Goal: Information Seeking & Learning: Learn about a topic

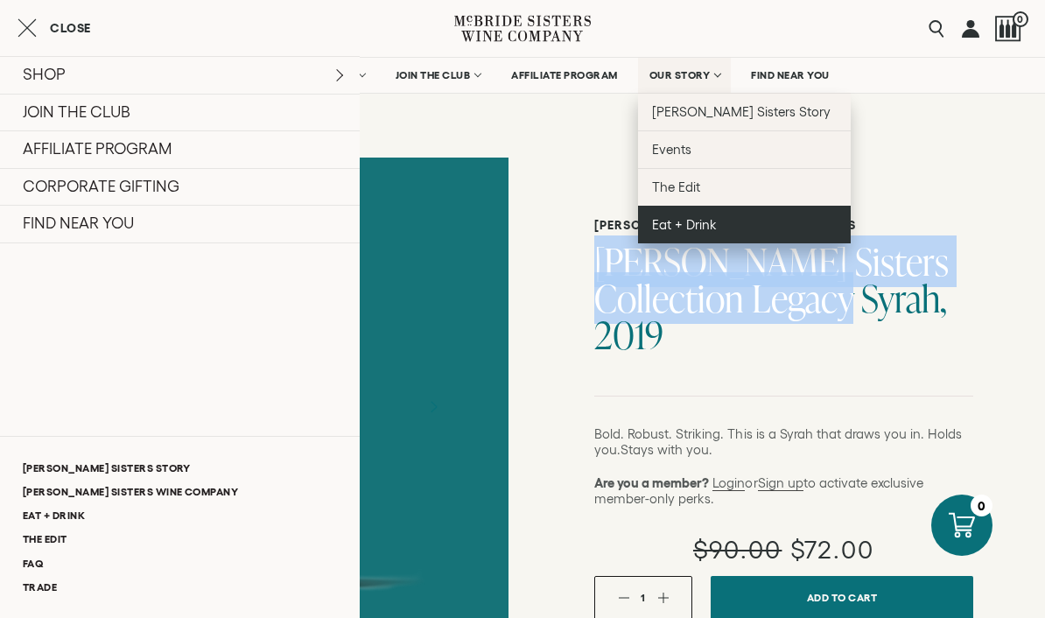
click at [699, 220] on span "Eat + Drink" at bounding box center [684, 224] width 65 height 15
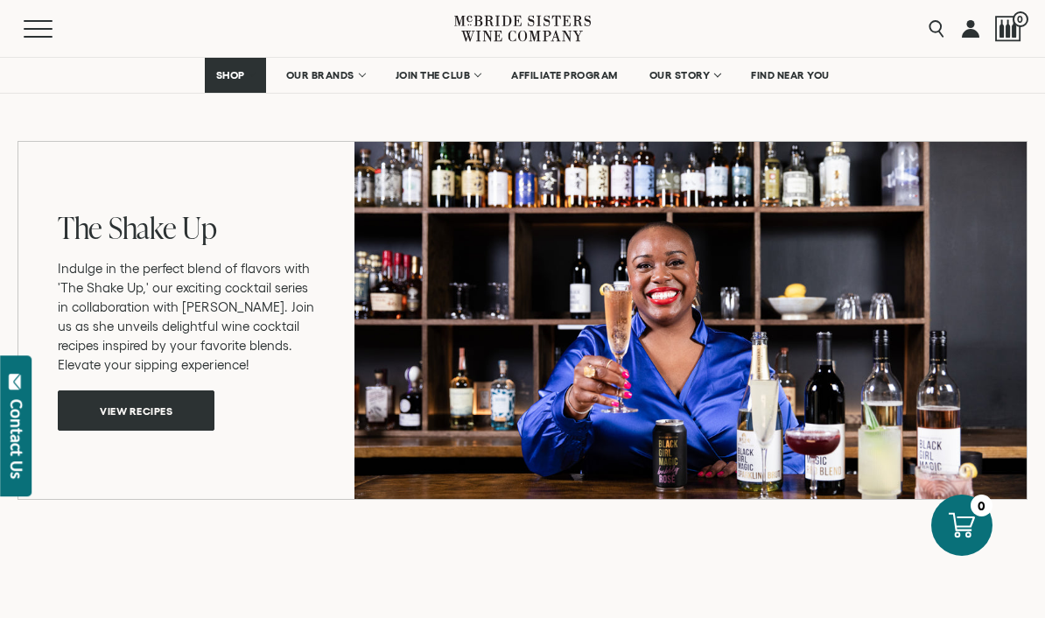
scroll to position [1223, 0]
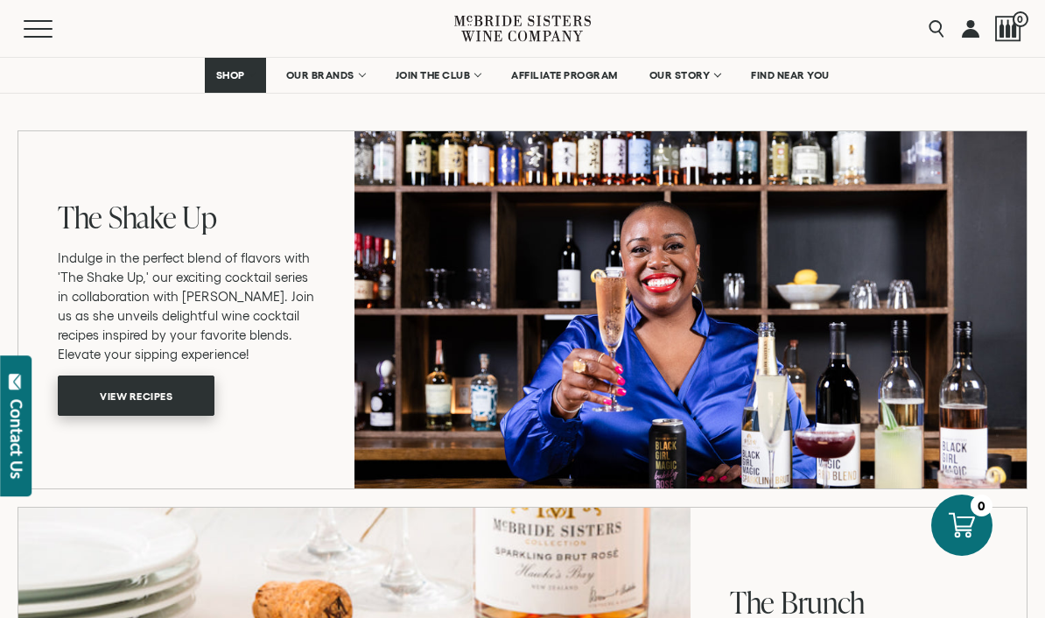
click at [165, 389] on span "View recipes" at bounding box center [136, 396] width 134 height 34
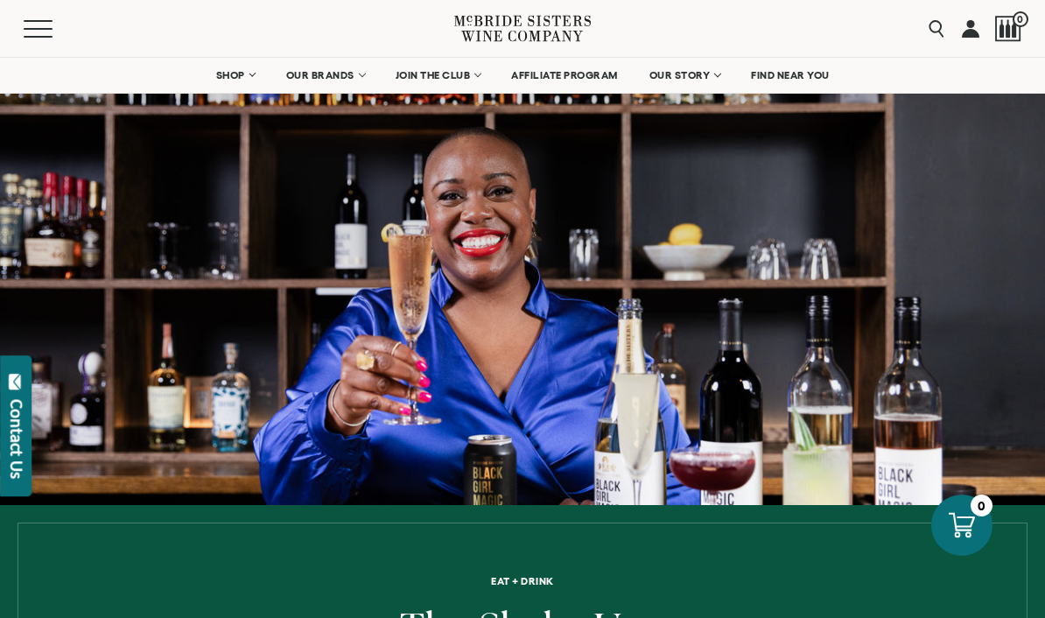
click at [540, 38] on icon at bounding box center [522, 29] width 137 height 50
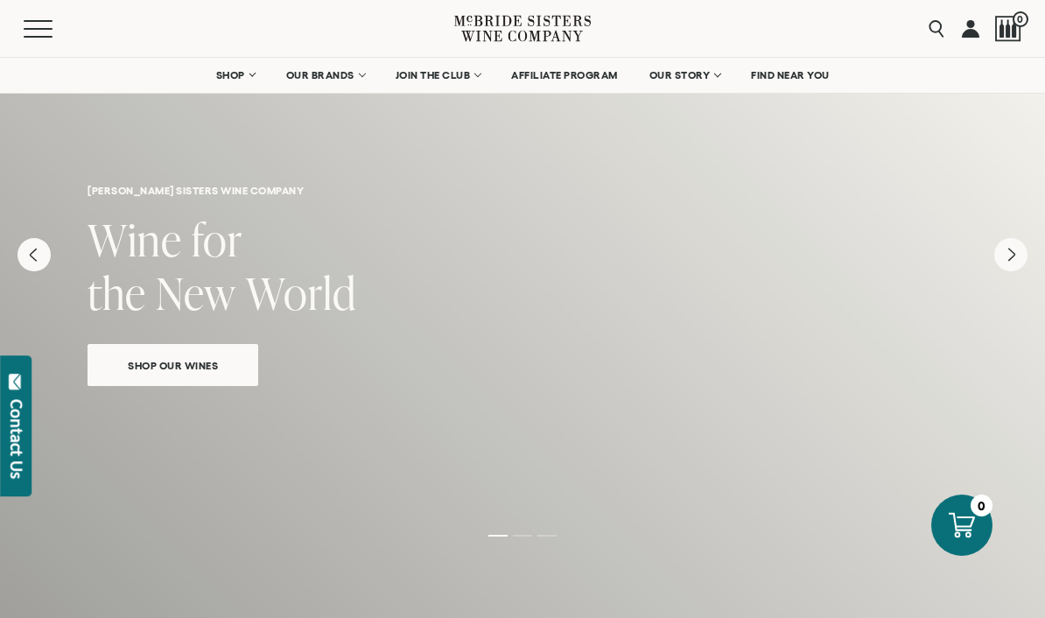
scroll to position [57, 0]
click at [1013, 251] on icon "Next" at bounding box center [1012, 251] width 7 height 14
